Goal: Information Seeking & Learning: Learn about a topic

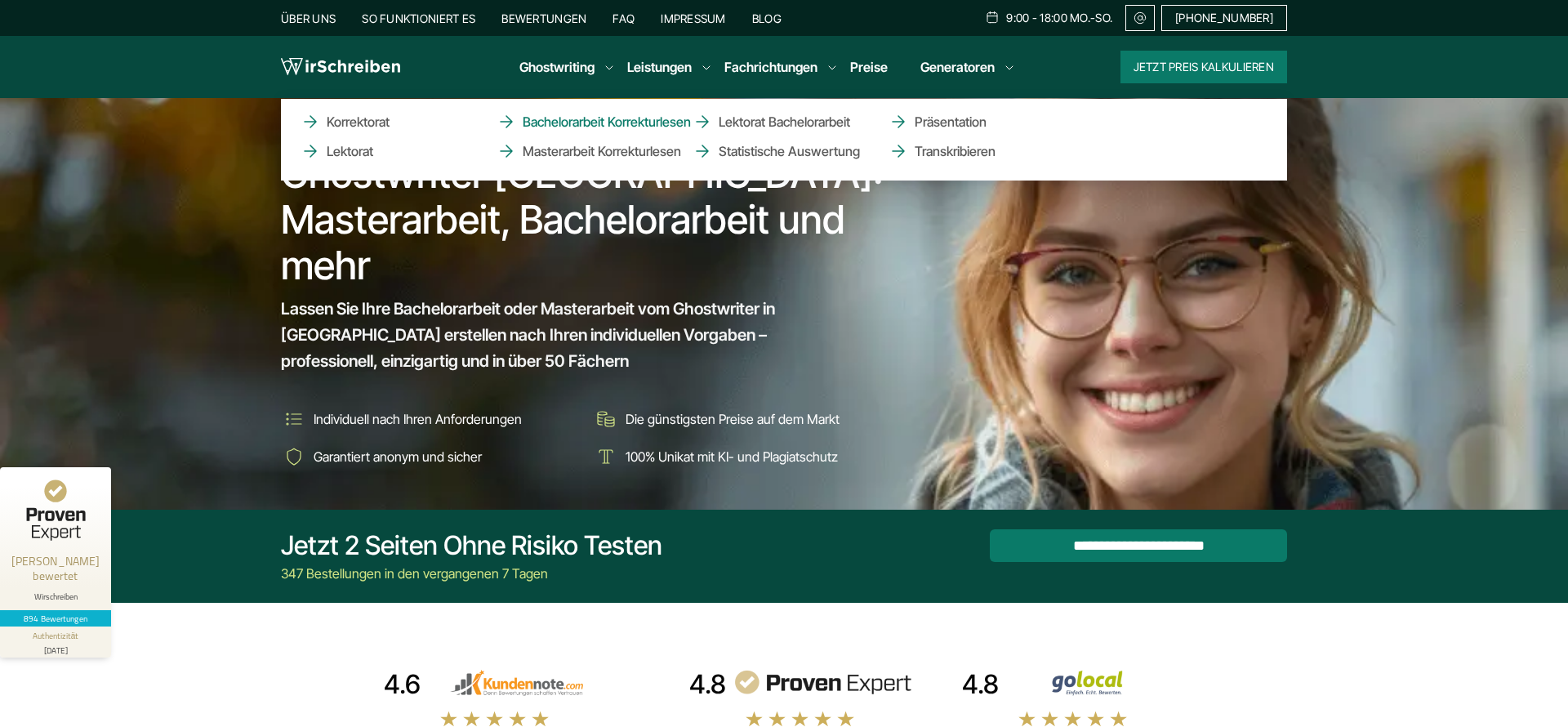
click at [639, 123] on link "Bachelorarbeit Korrekturlesen" at bounding box center [578, 121] width 163 height 20
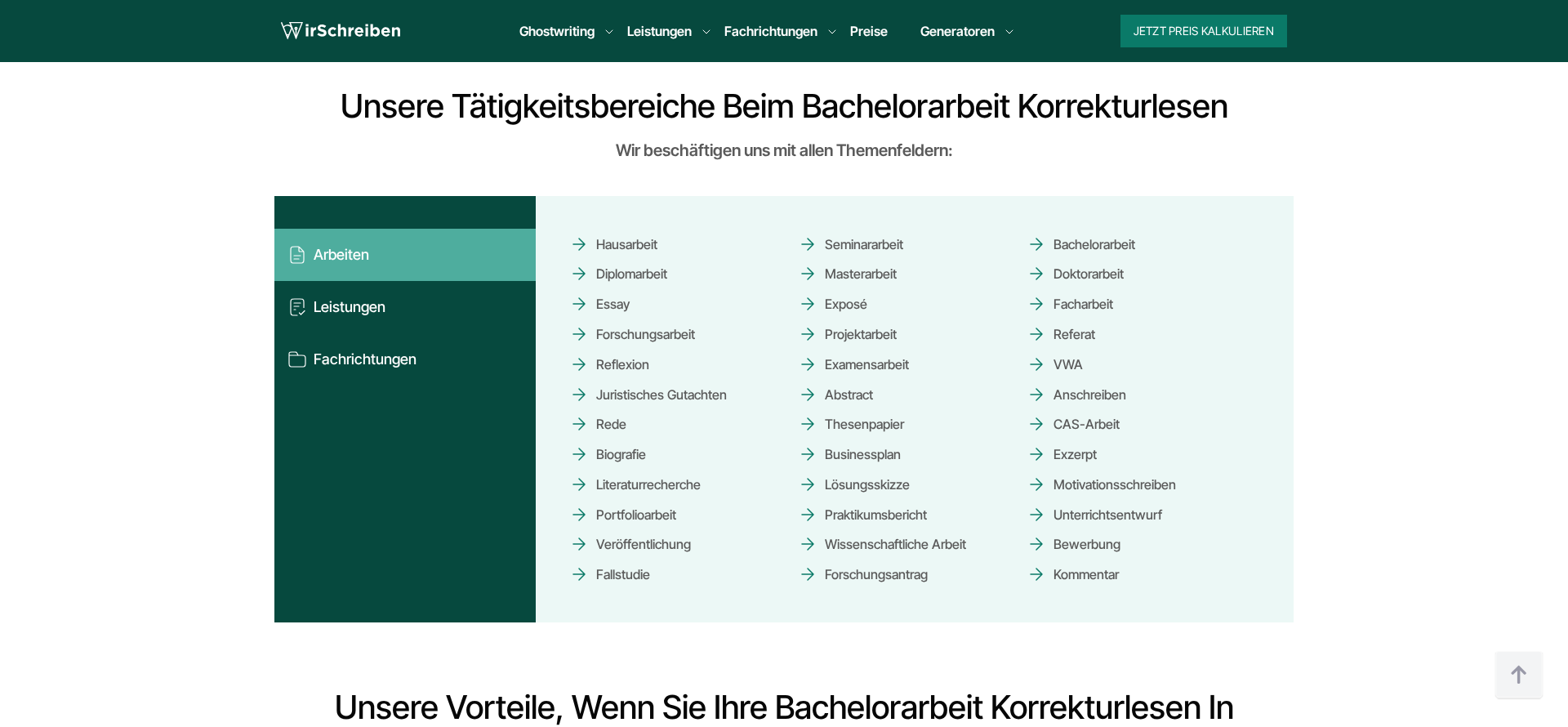
scroll to position [1519, 0]
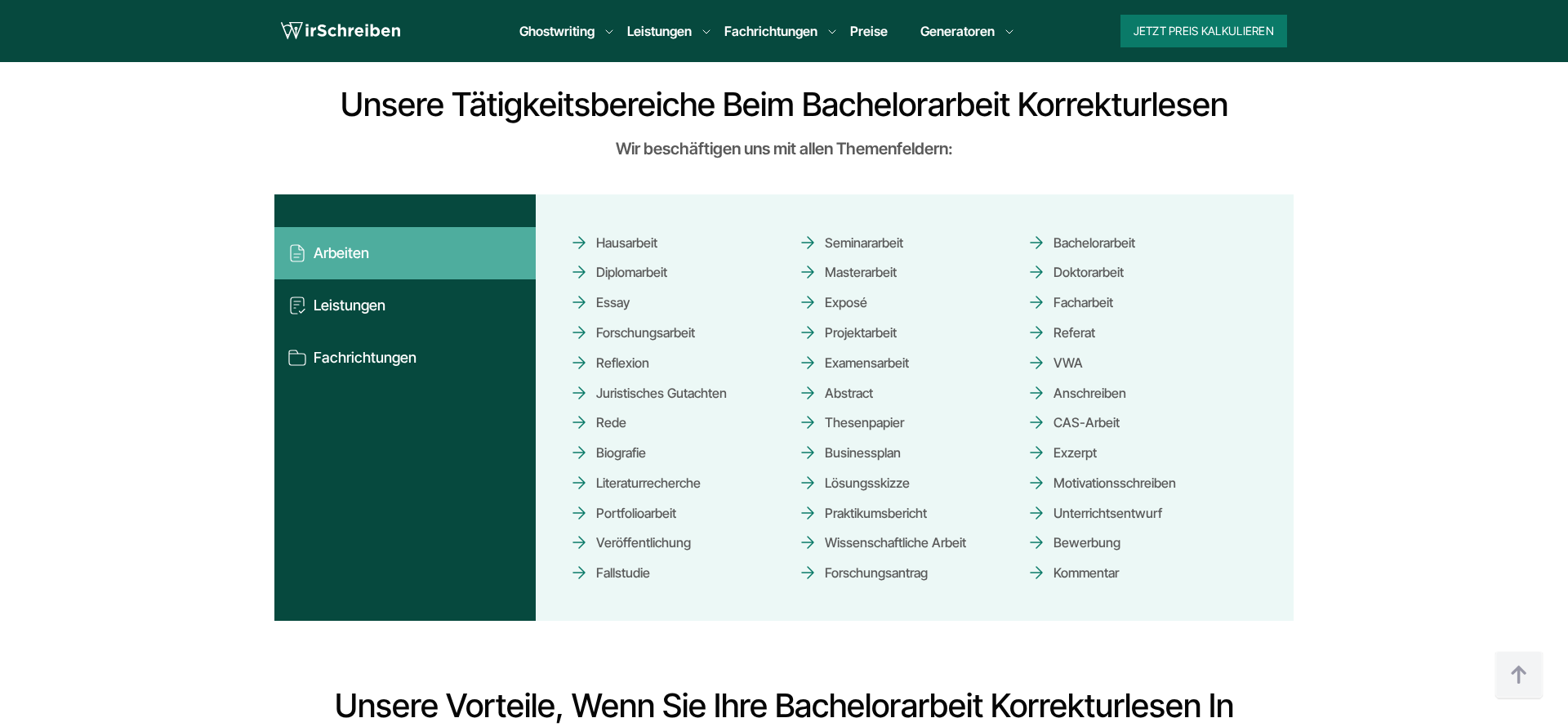
click at [1099, 238] on link "Bachelorarbeit" at bounding box center [1081, 241] width 108 height 28
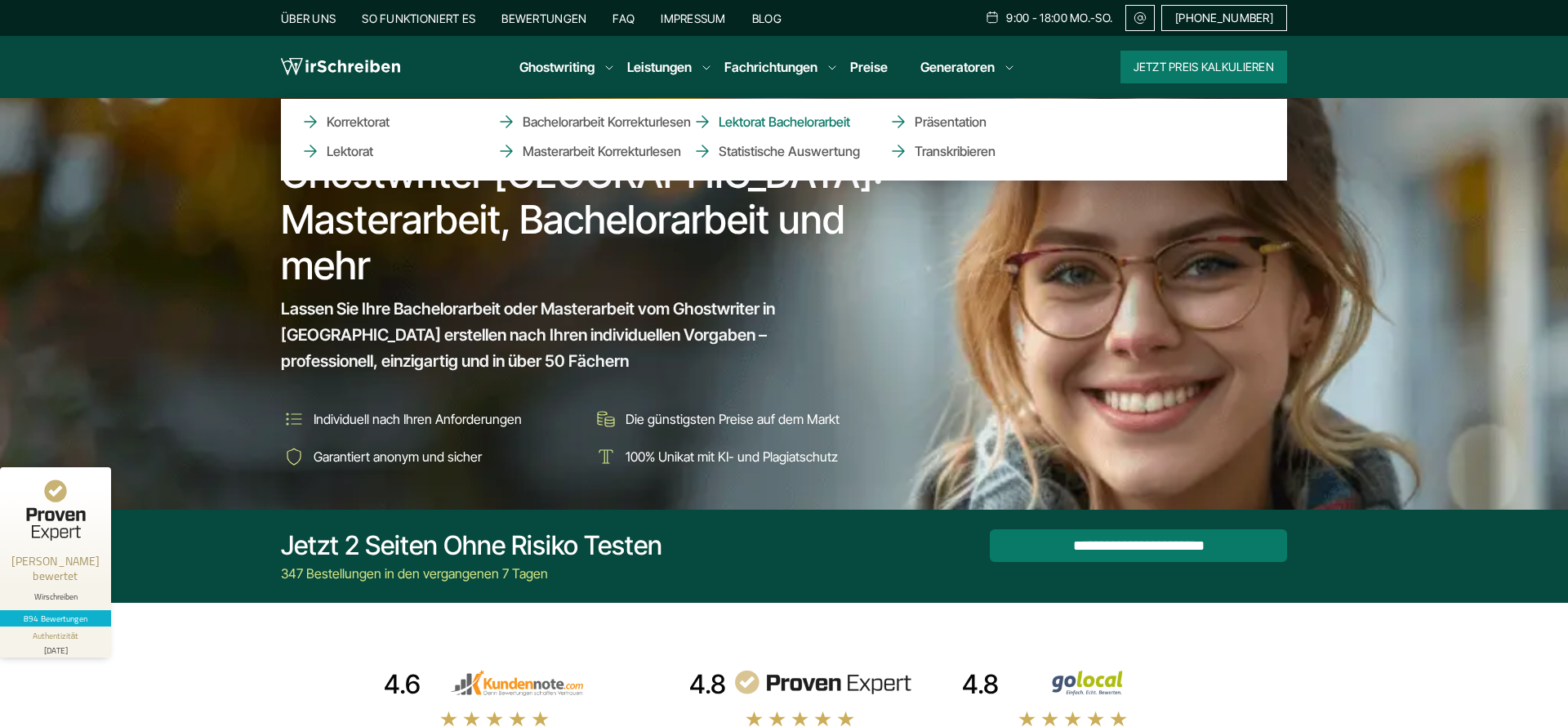
click at [810, 125] on link "Lektorat Bachelorarbeit" at bounding box center [773, 121] width 163 height 20
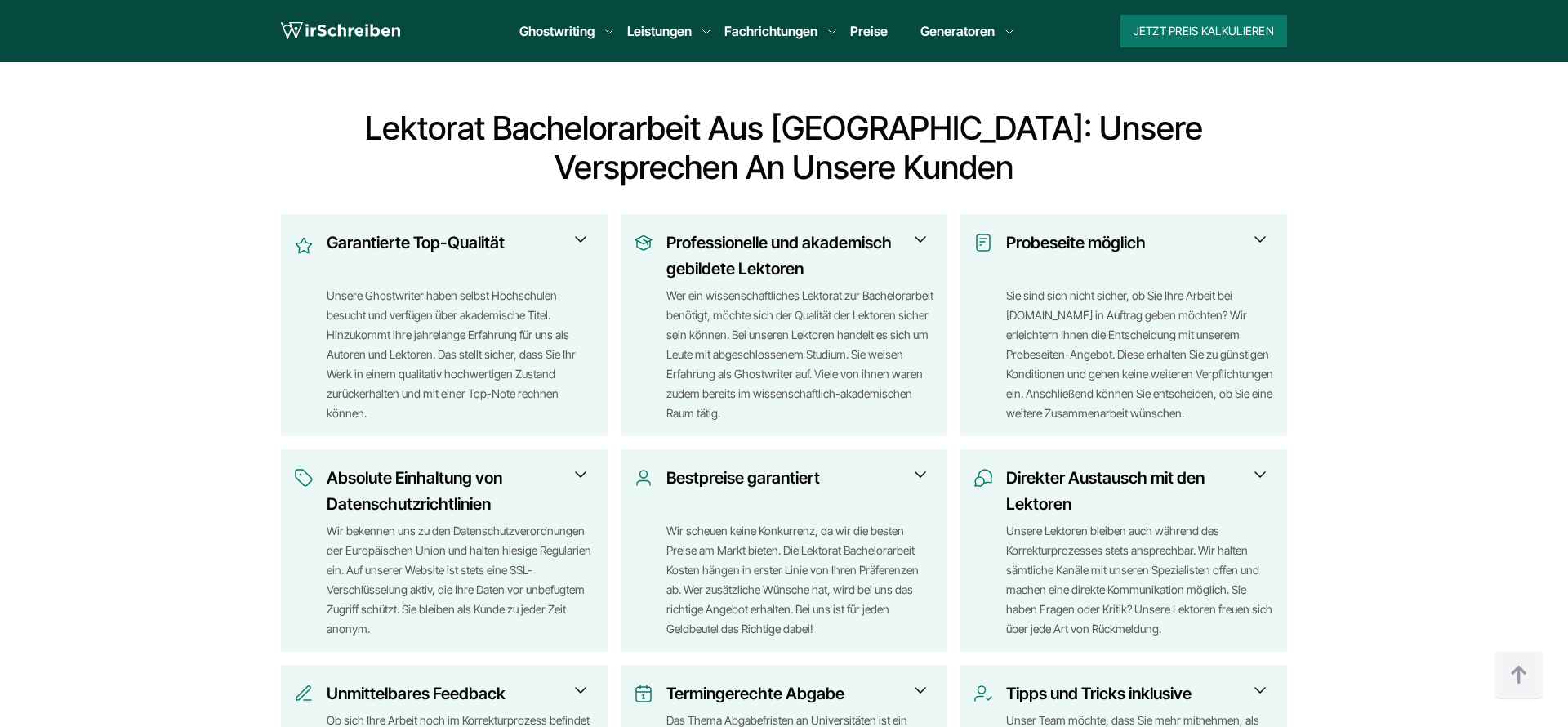
scroll to position [2102, 0]
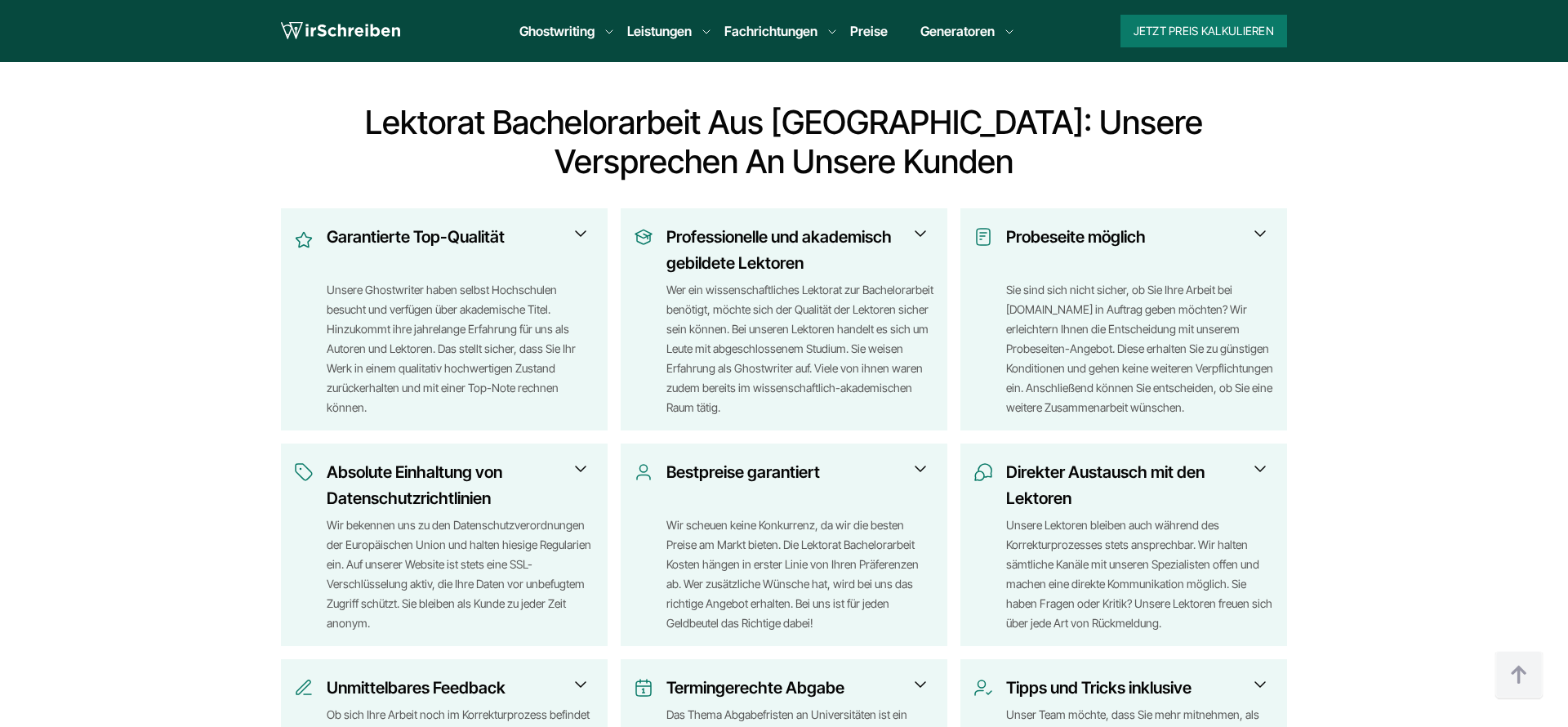
click at [1552, 354] on section "Lektorat Bachelorarbeit aus Österreich: Unsere Versprechen an unsere Kunden Gar…" at bounding box center [784, 502] width 1568 height 798
click at [883, 34] on link "Preise" at bounding box center [869, 31] width 38 height 16
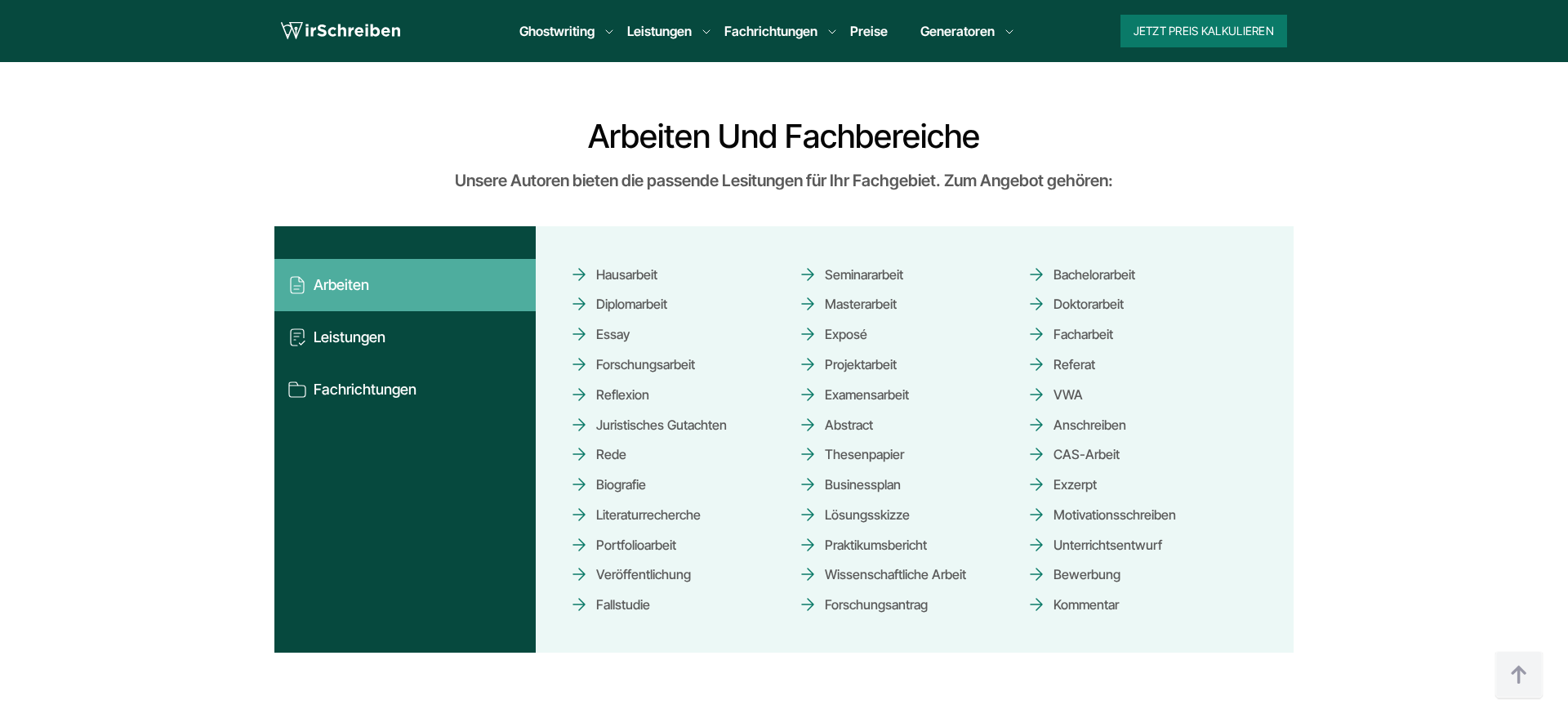
scroll to position [9502, 0]
